Goal: Use online tool/utility: Utilize a website feature to perform a specific function

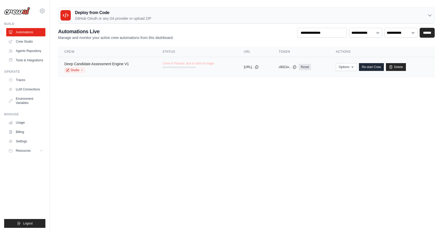
click at [109, 63] on link "Deep Candidate Assessment Engine V1" at bounding box center [96, 64] width 65 height 4
click at [73, 70] on link "Studio" at bounding box center [74, 69] width 21 height 5
click at [380, 66] on link "Re-start Crew" at bounding box center [371, 67] width 25 height 8
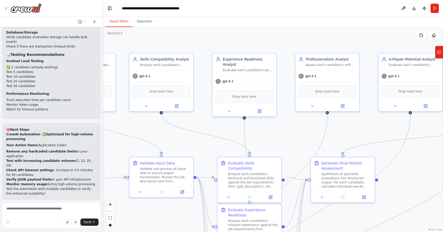
scroll to position [36226, 0]
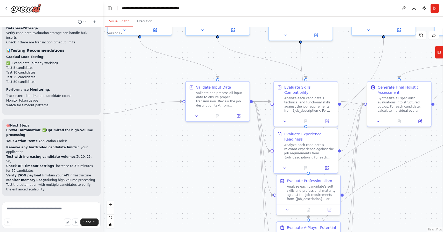
drag, startPoint x: 220, startPoint y: 130, endPoint x: 262, endPoint y: 62, distance: 79.8
click at [263, 62] on div ".deletable-edge-delete-btn { width: 20px; height: 20px; border: 0px solid #ffff…" at bounding box center [273, 129] width 340 height 205
